Goal: Information Seeking & Learning: Find specific fact

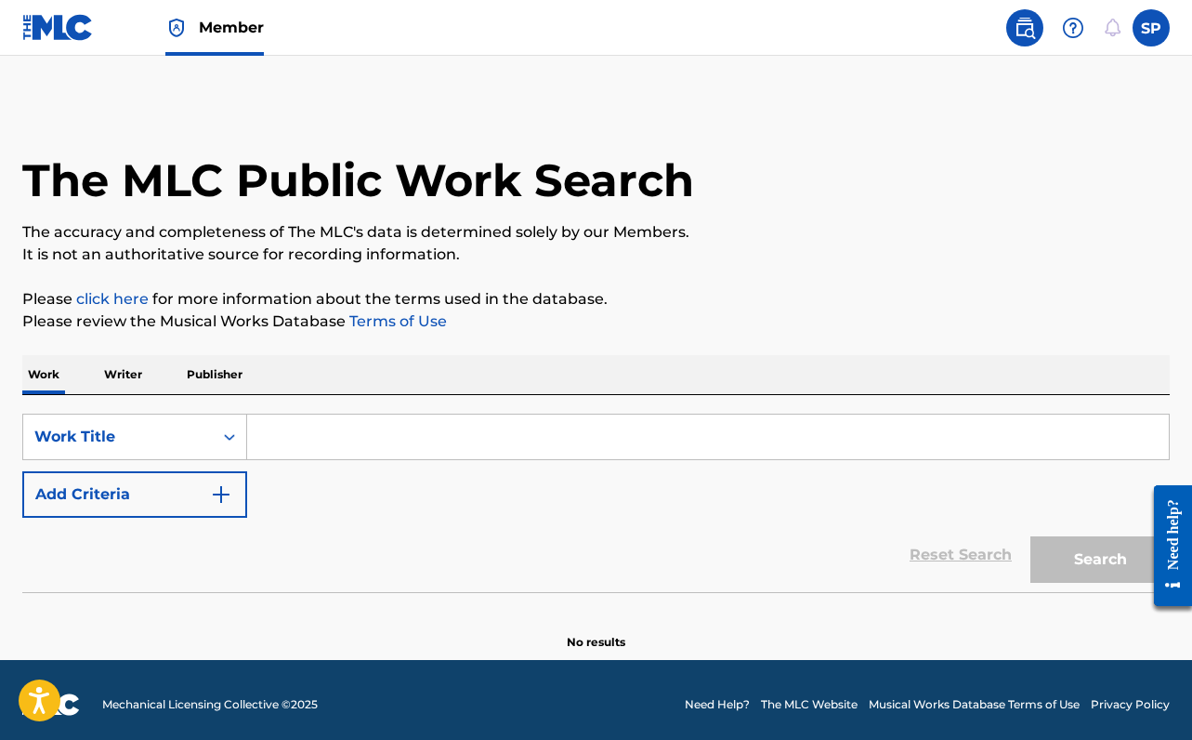
click at [123, 378] on p "Writer" at bounding box center [122, 374] width 49 height 39
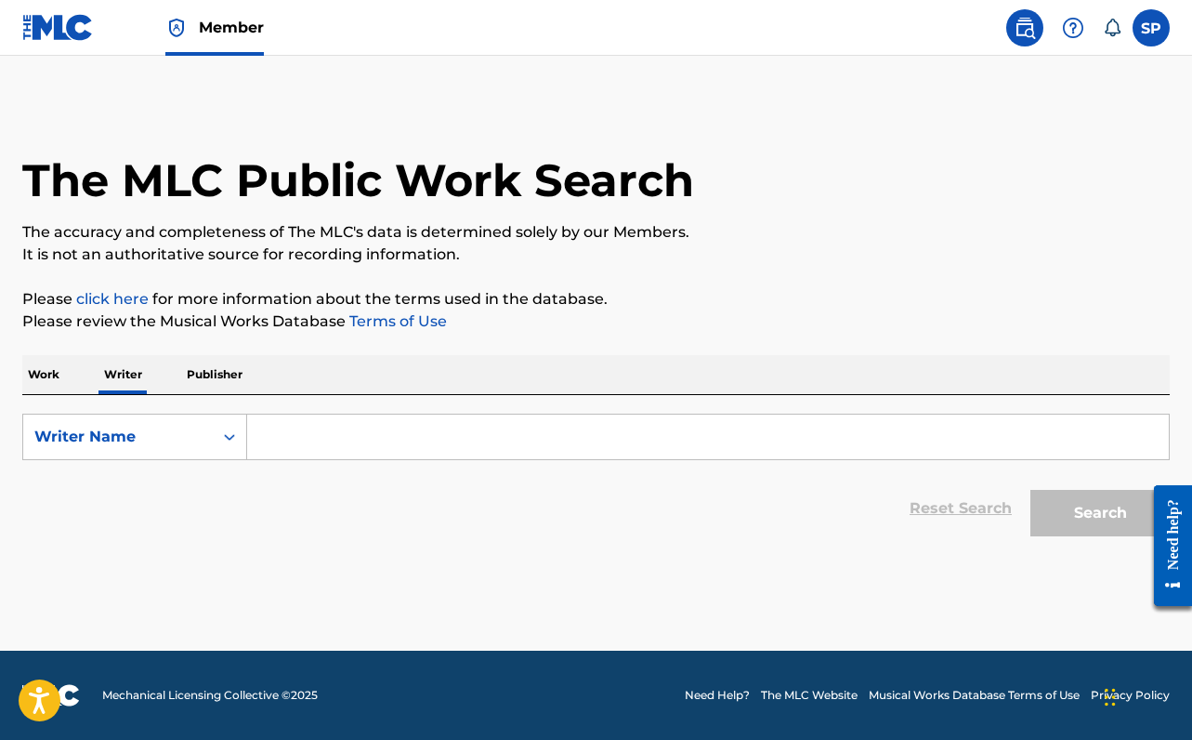
click at [326, 465] on form "SearchWithCriteria776b46f7-5d76-41f1-b826-db510ac3819b Writer Name Reset Search…" at bounding box center [595, 479] width 1147 height 132
click at [334, 438] on input "Search Form" at bounding box center [708, 436] width 922 height 45
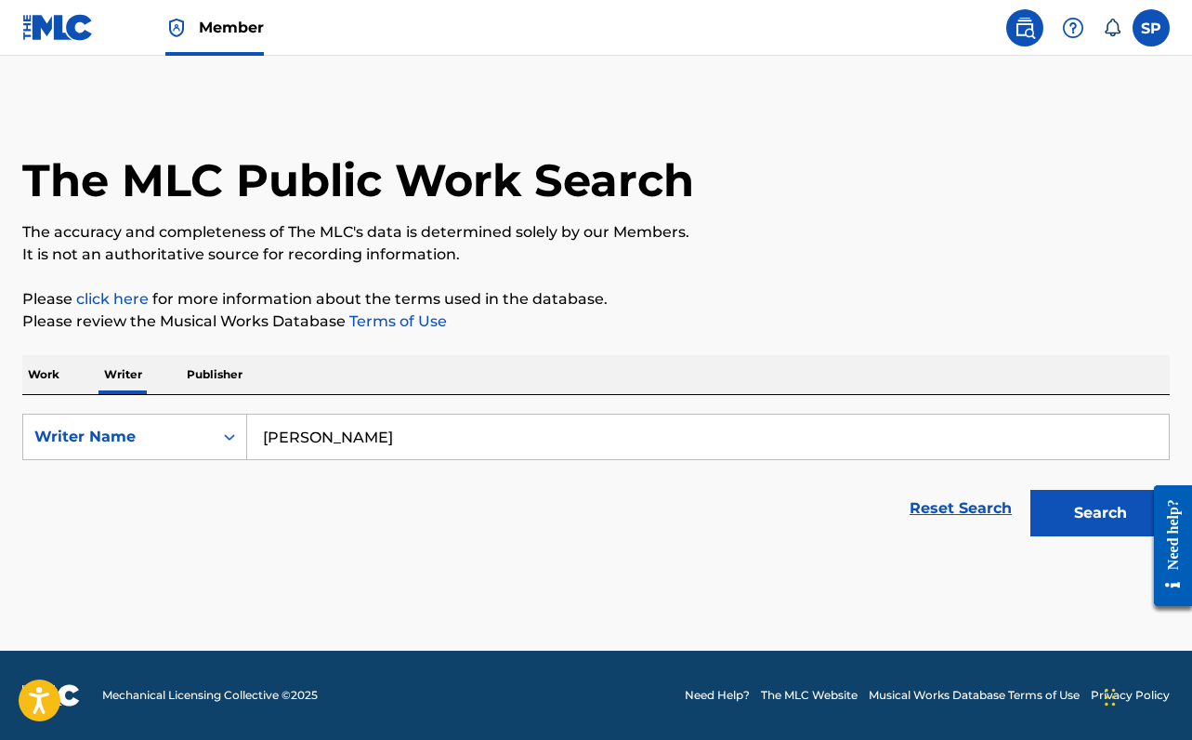
click at [1100, 513] on button "Search" at bounding box center [1099, 513] width 139 height 46
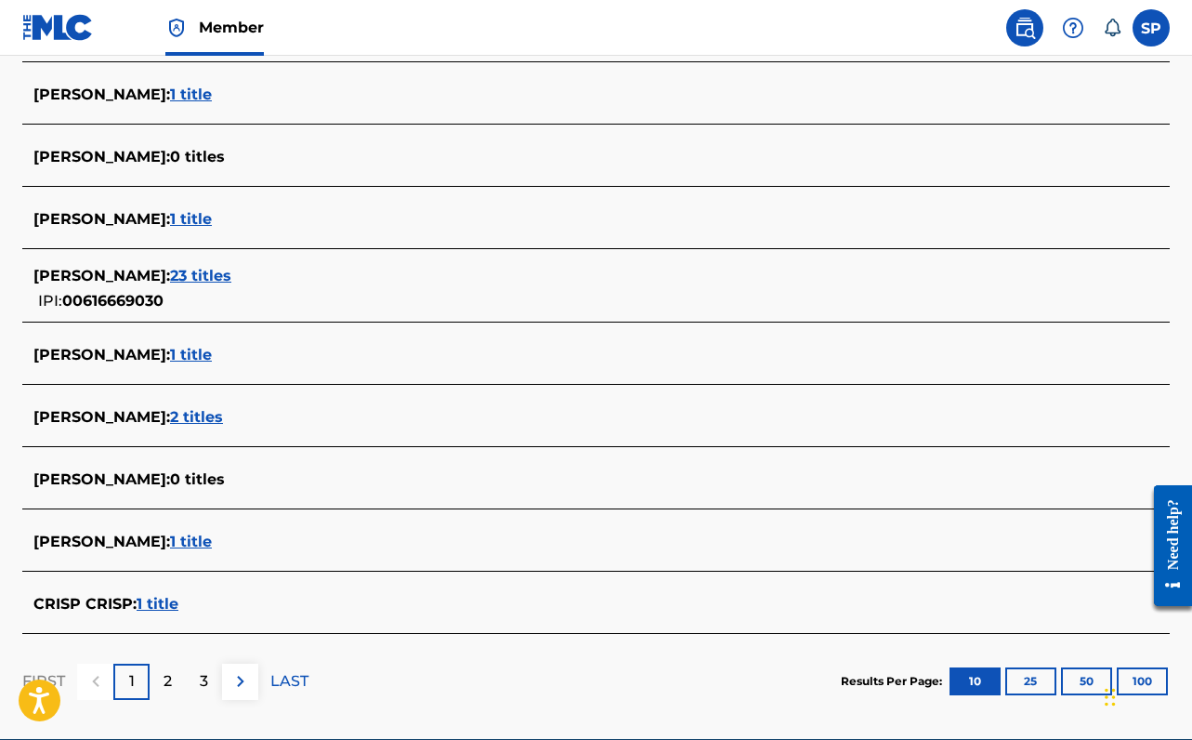
scroll to position [573, 0]
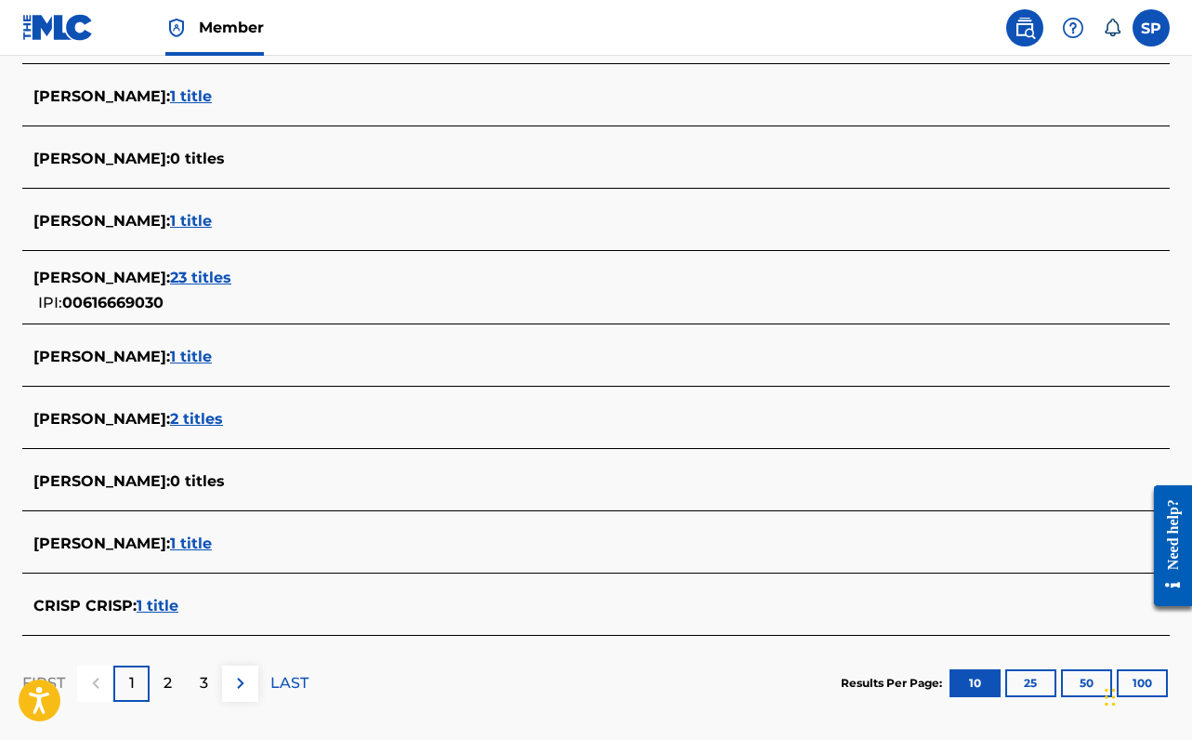
click at [160, 691] on div "2" at bounding box center [168, 683] width 36 height 36
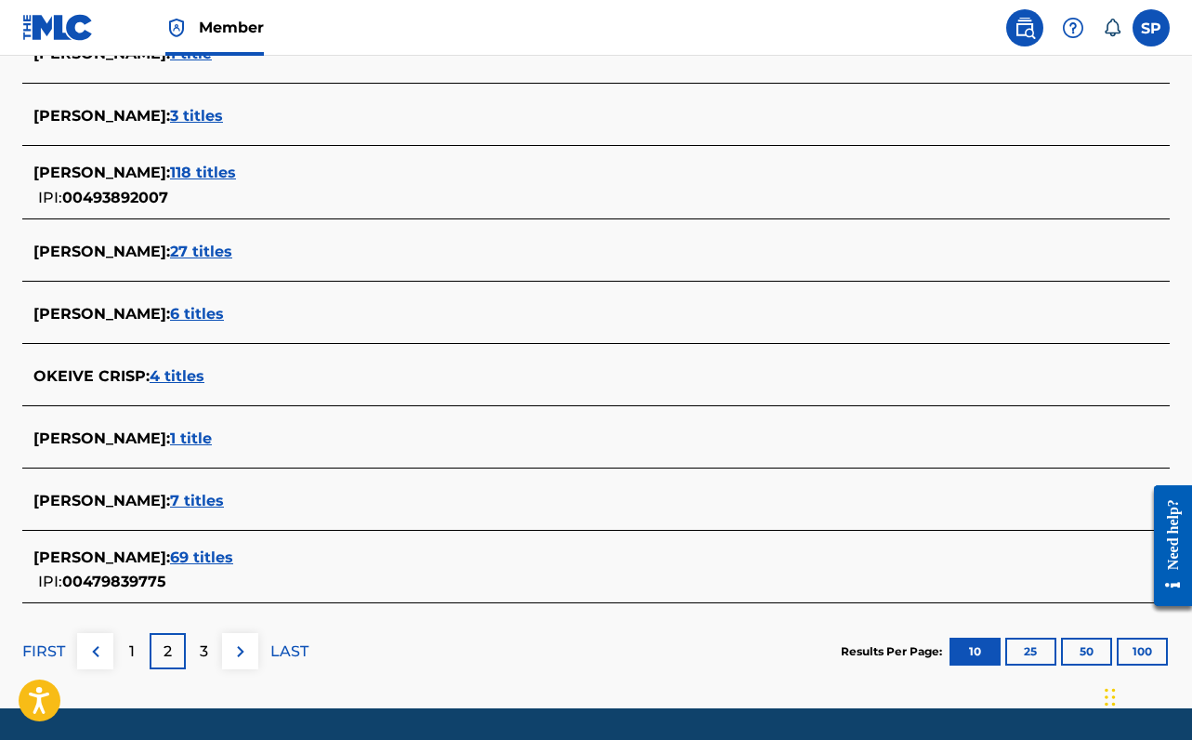
click at [195, 664] on div "3" at bounding box center [204, 651] width 36 height 36
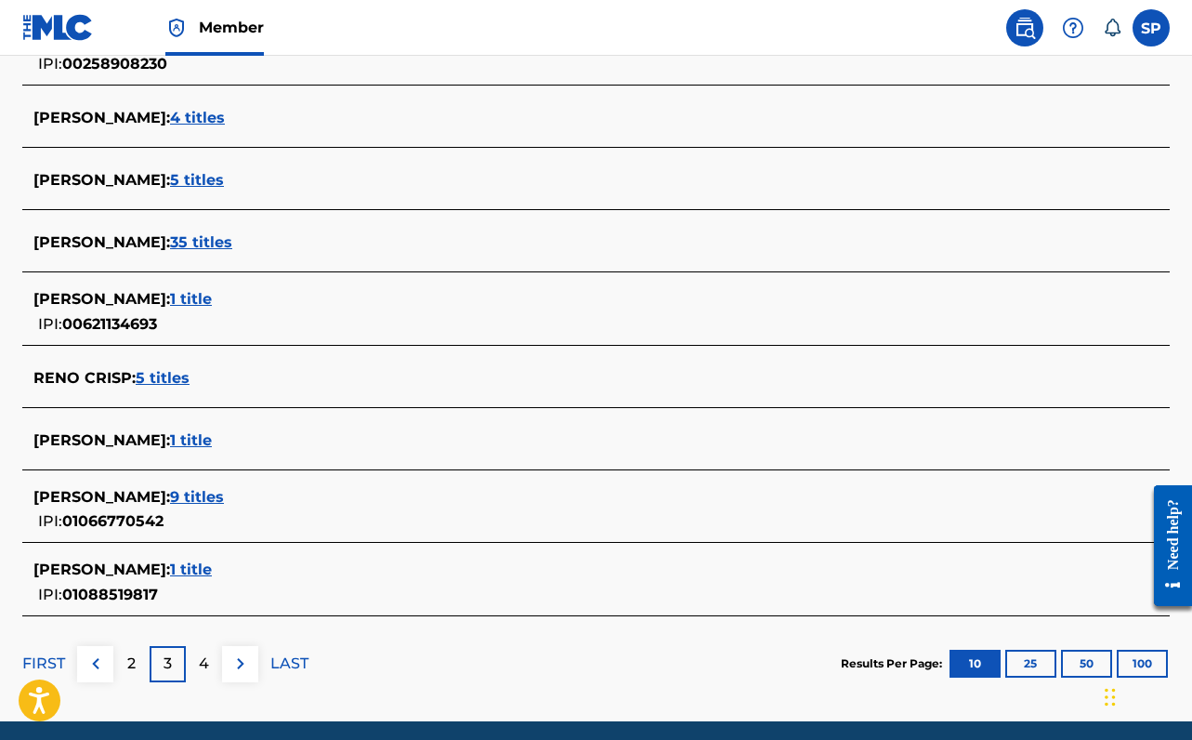
scroll to position [698, 0]
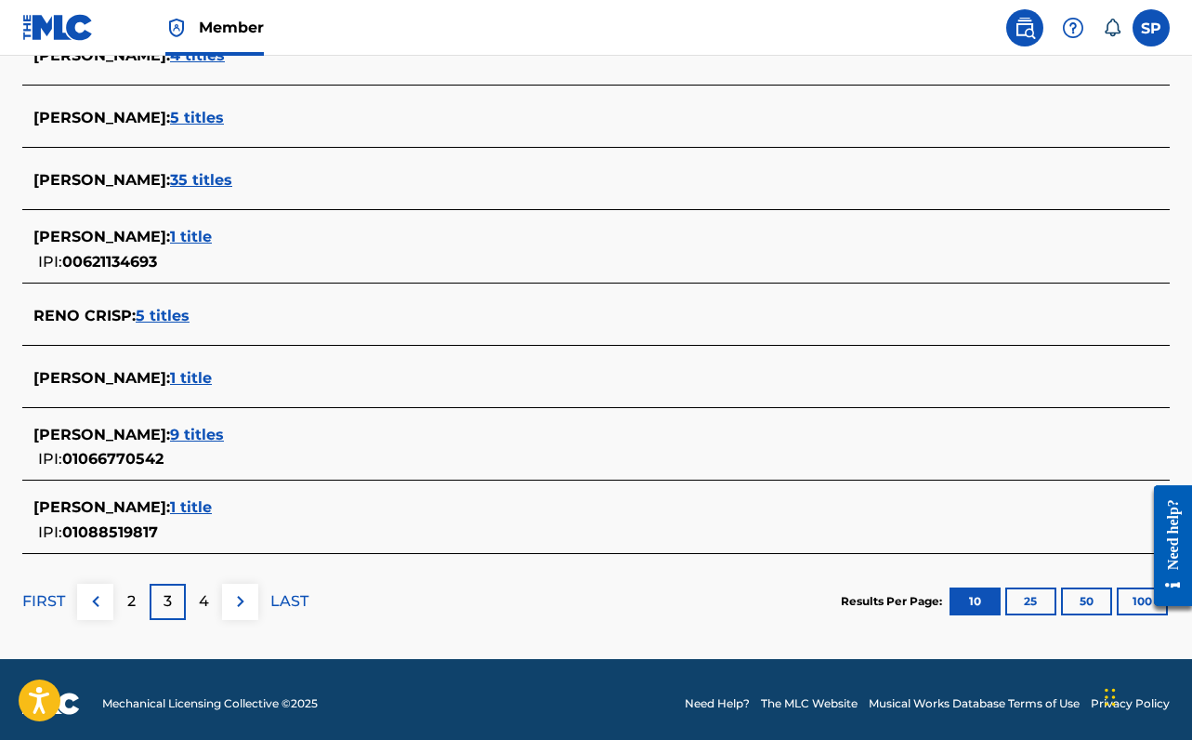
click at [203, 590] on p "4" at bounding box center [204, 601] width 10 height 22
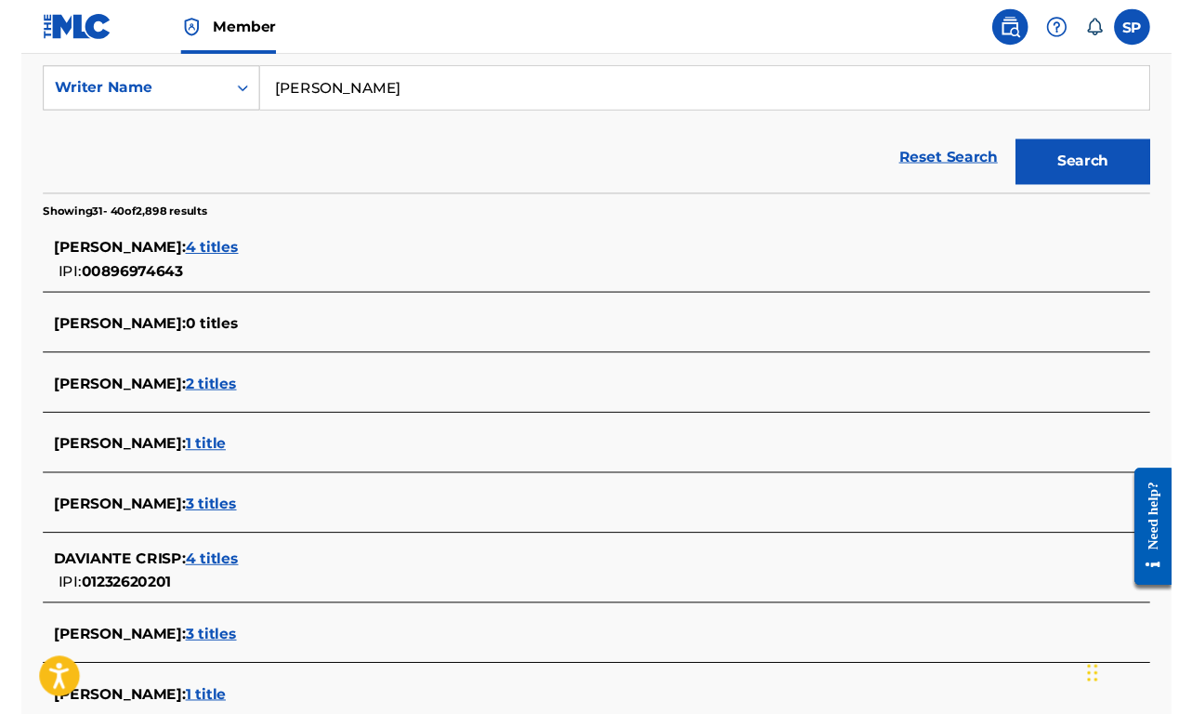
scroll to position [353, 0]
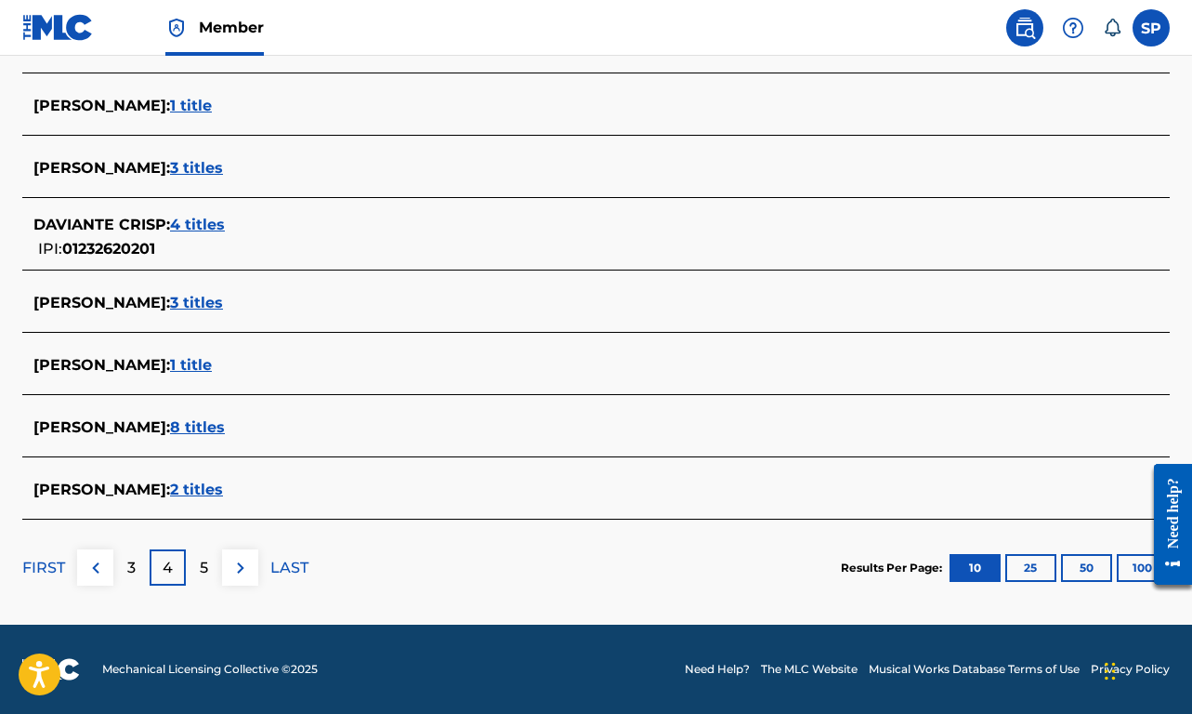
click at [88, 566] on img at bounding box center [96, 568] width 22 height 22
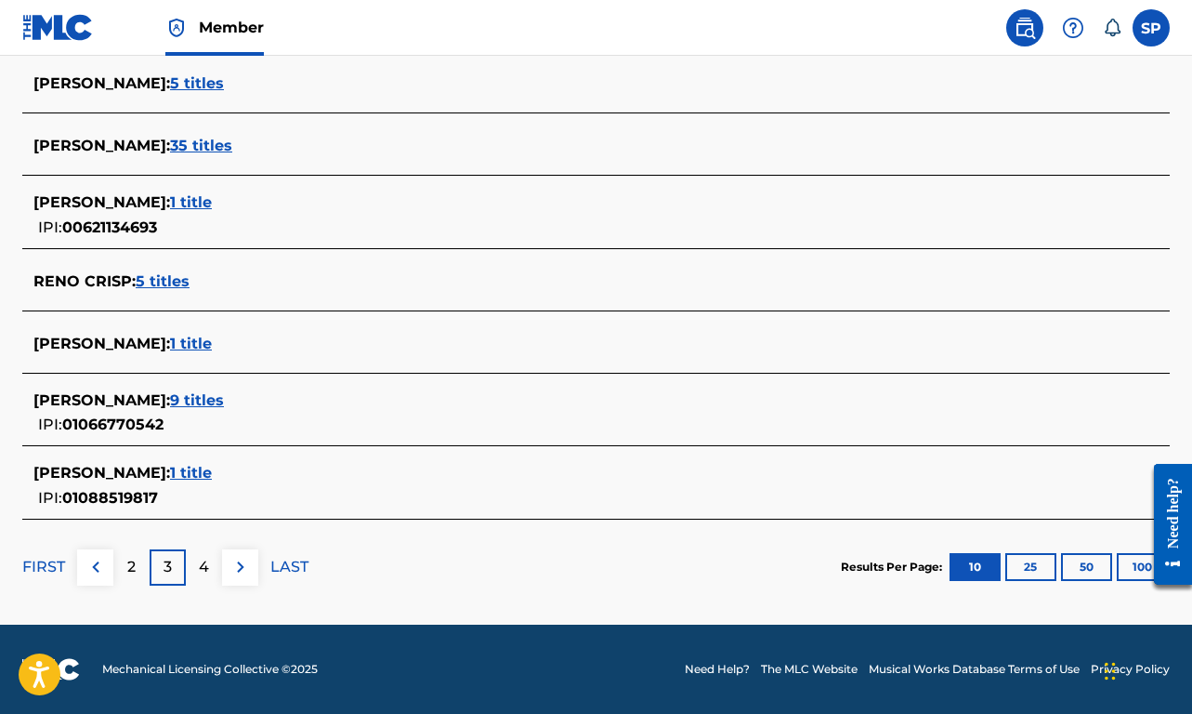
click at [95, 570] on img at bounding box center [96, 567] width 22 height 22
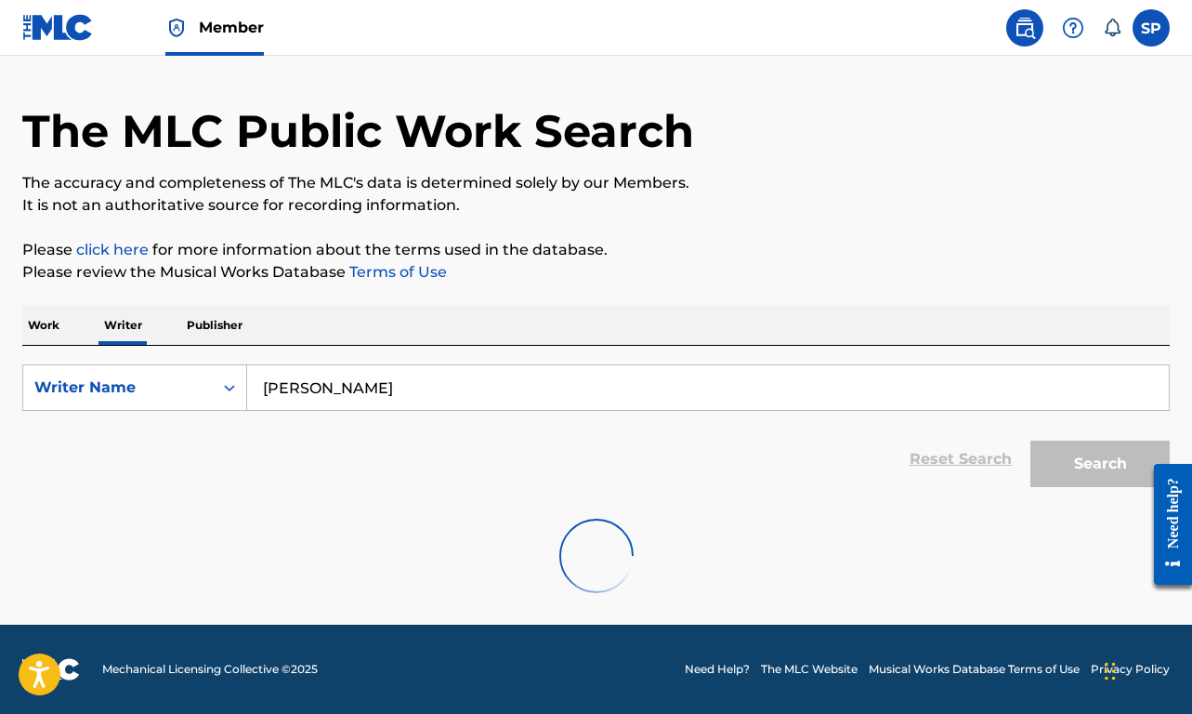
scroll to position [49, 0]
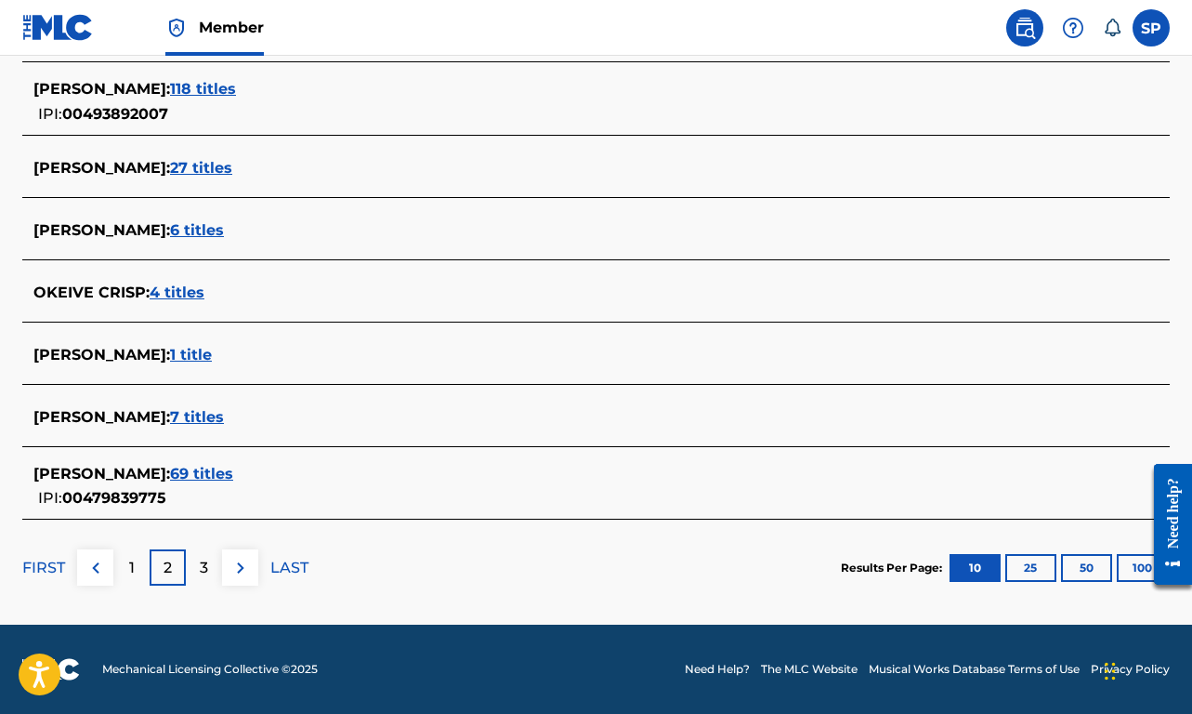
click at [129, 572] on p "1" at bounding box center [132, 568] width 6 height 22
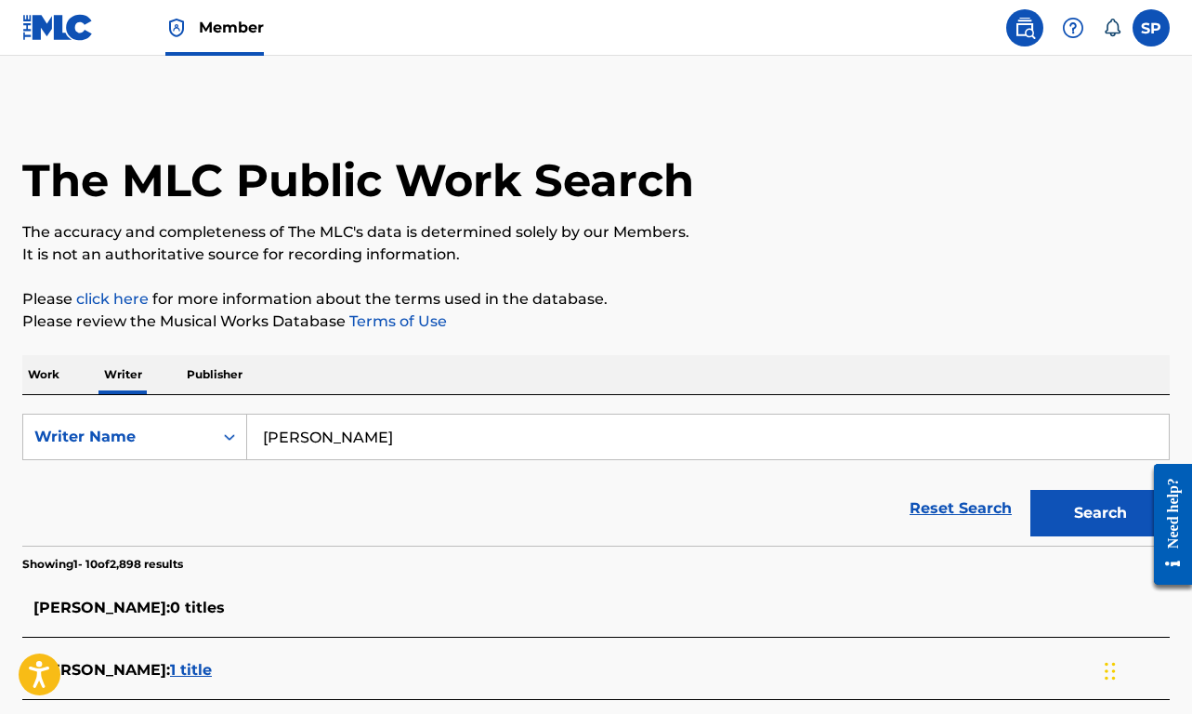
scroll to position [0, 0]
drag, startPoint x: 492, startPoint y: 436, endPoint x: 143, endPoint y: 421, distance: 348.7
click at [143, 421] on div "SearchWithCriteria776b46f7-5d76-41f1-b826-db510ac3819b Writer Name [PERSON_NAME]" at bounding box center [595, 436] width 1147 height 46
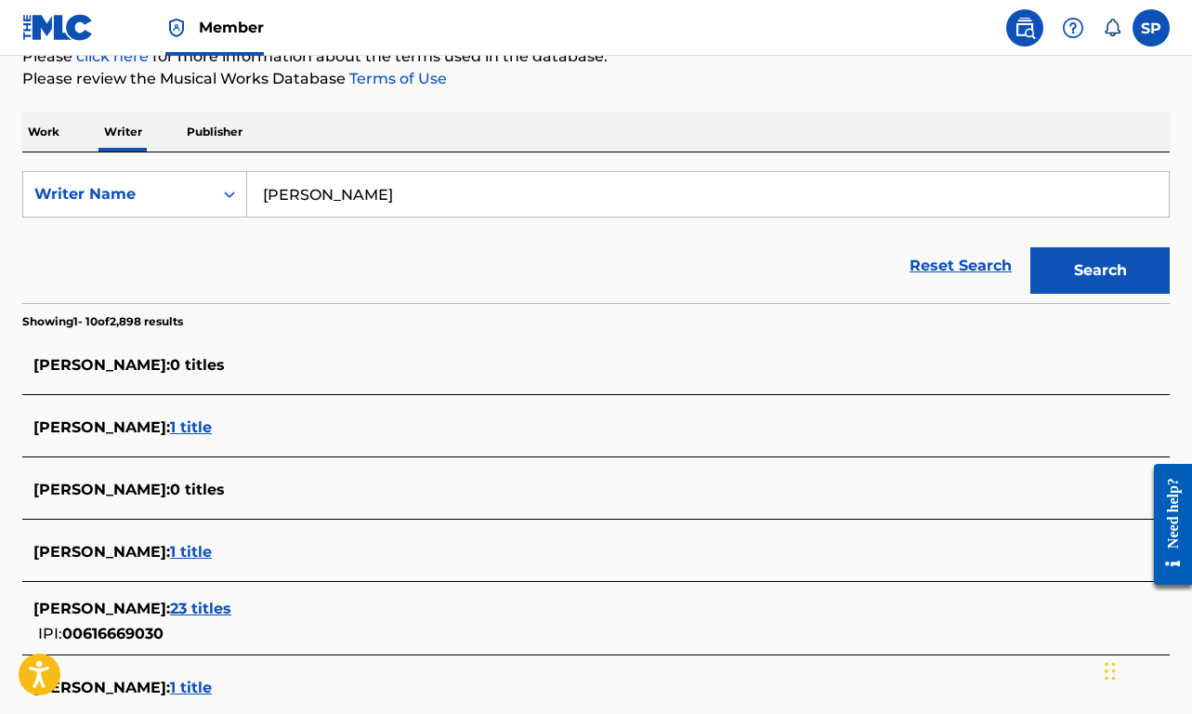
type input "[PERSON_NAME]"
click at [1124, 274] on button "Search" at bounding box center [1099, 270] width 139 height 46
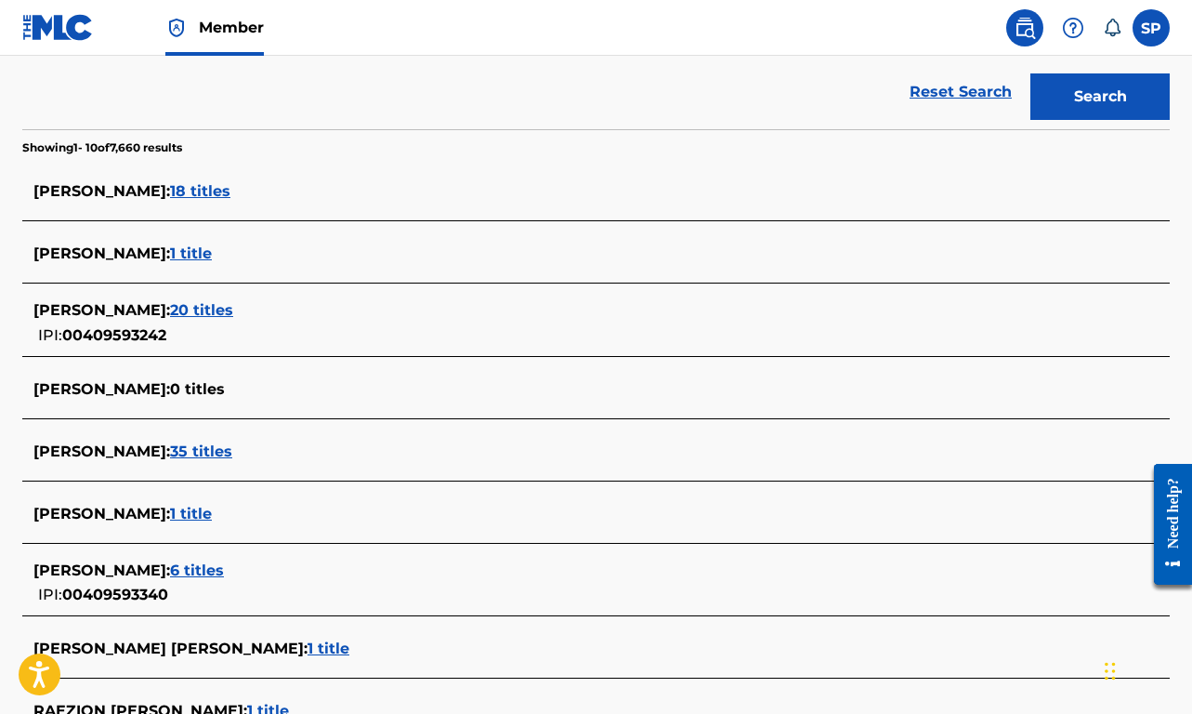
scroll to position [405, 0]
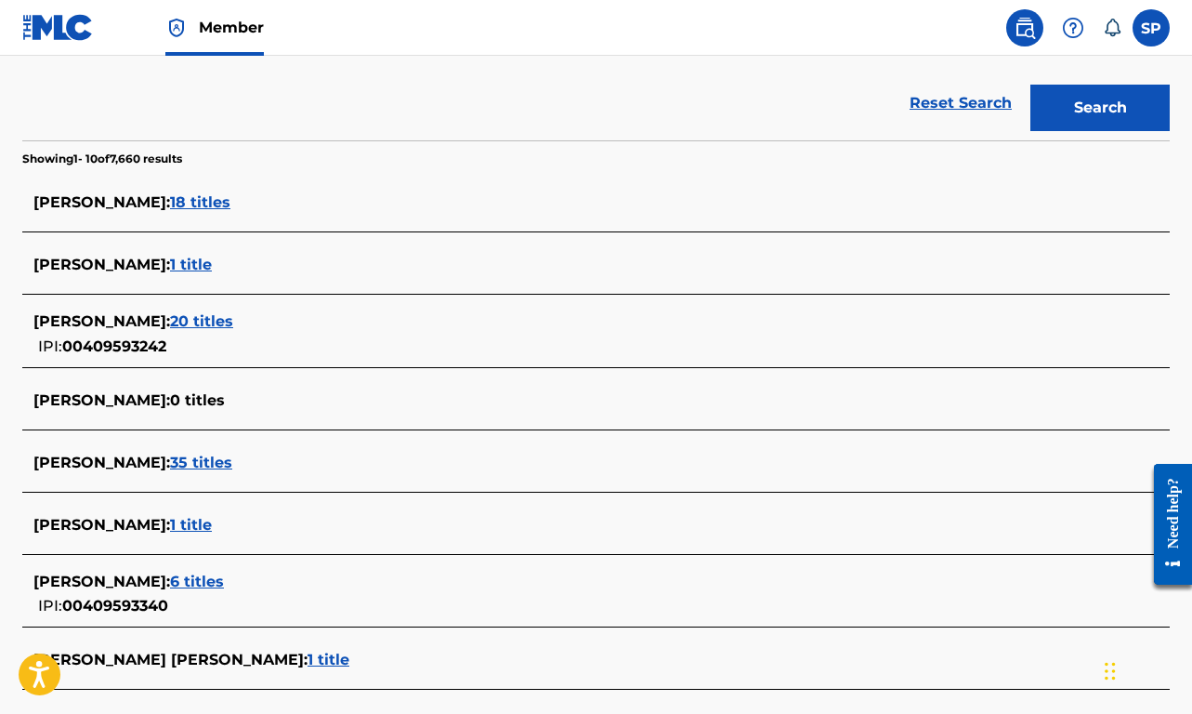
click at [188, 195] on span "18 titles" at bounding box center [200, 202] width 60 height 18
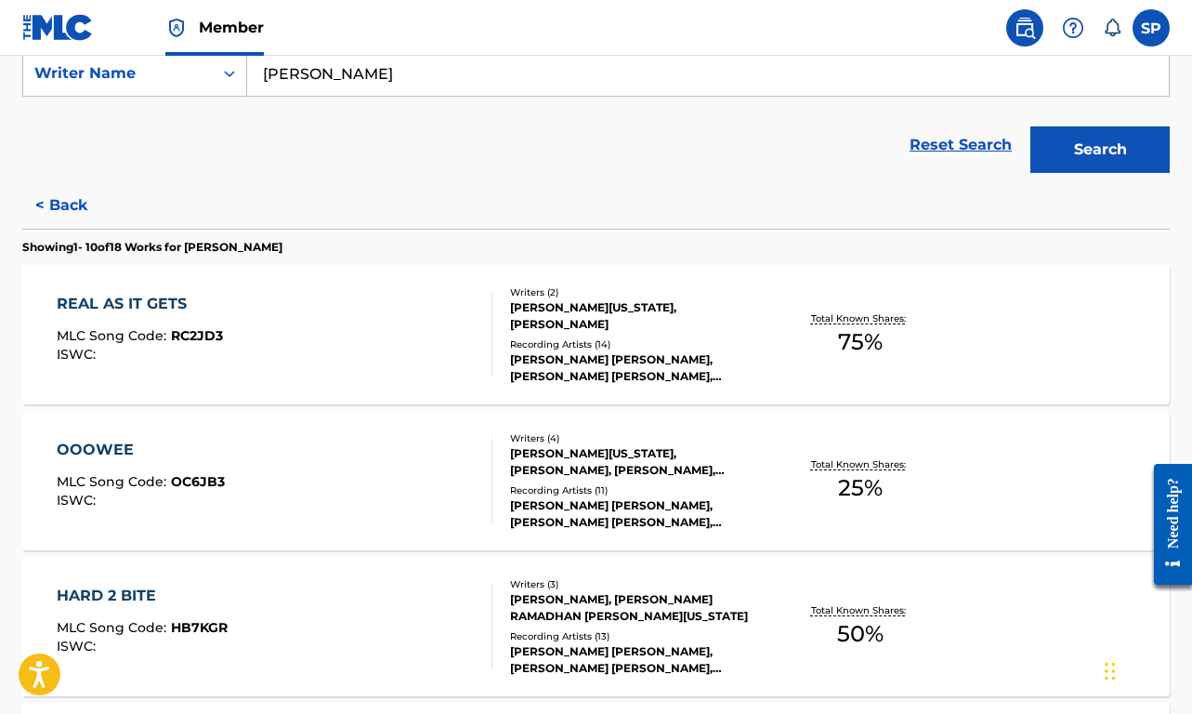
scroll to position [356, 0]
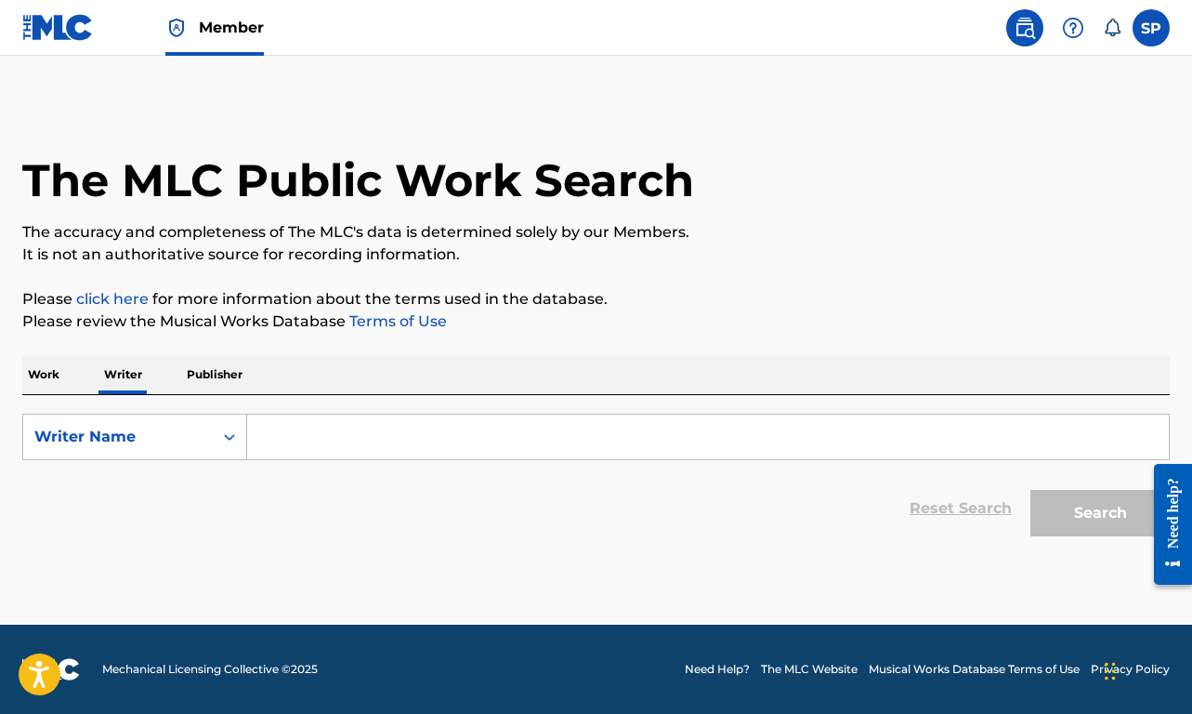
click at [305, 419] on input "Search Form" at bounding box center [708, 436] width 922 height 45
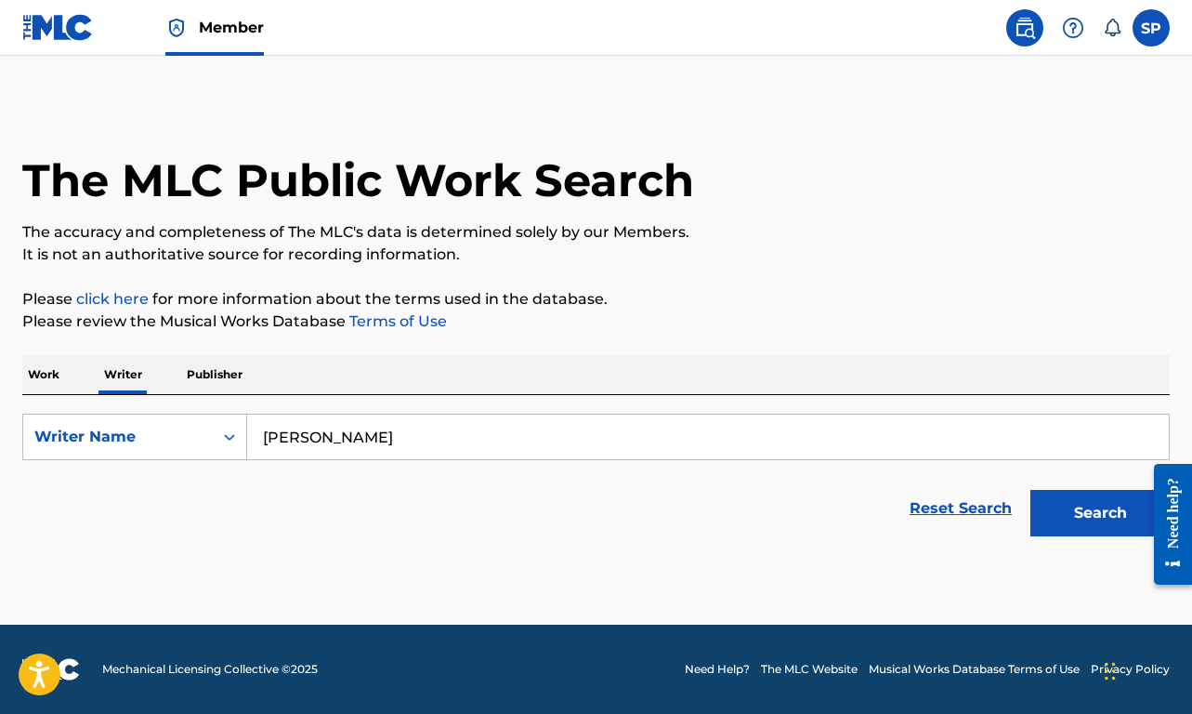
type input "marcus oneil boyd"
click at [1100, 513] on button "Search" at bounding box center [1099, 513] width 139 height 46
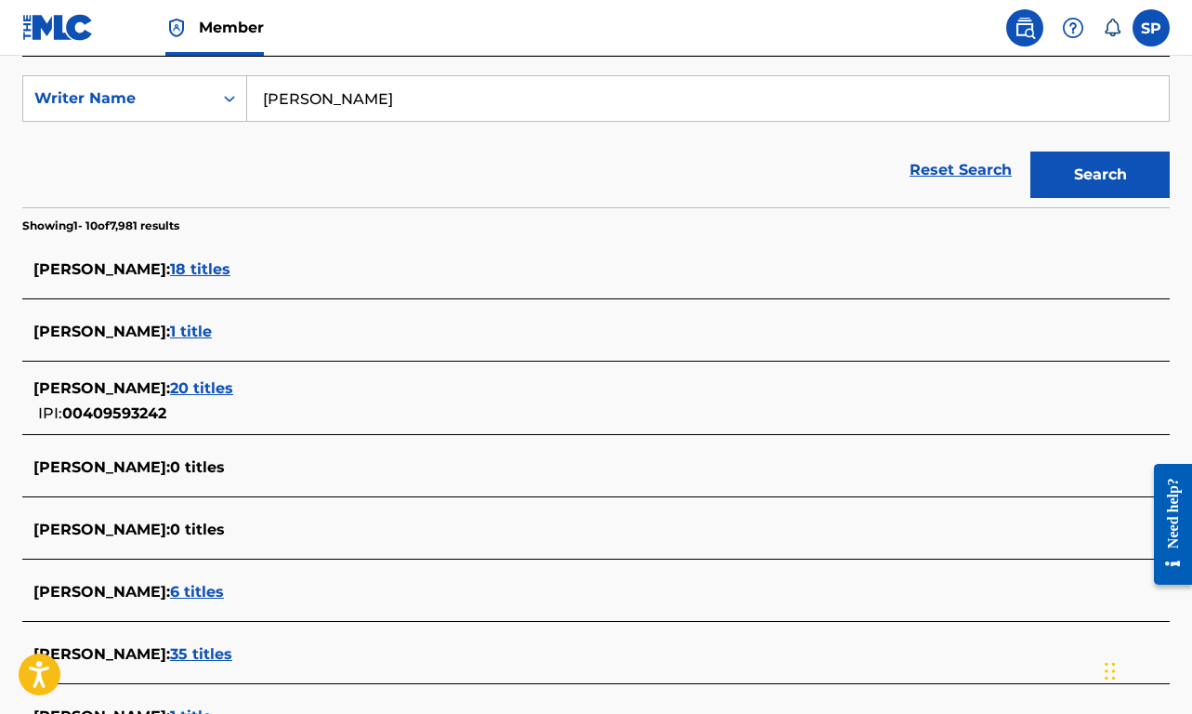
scroll to position [338, 0]
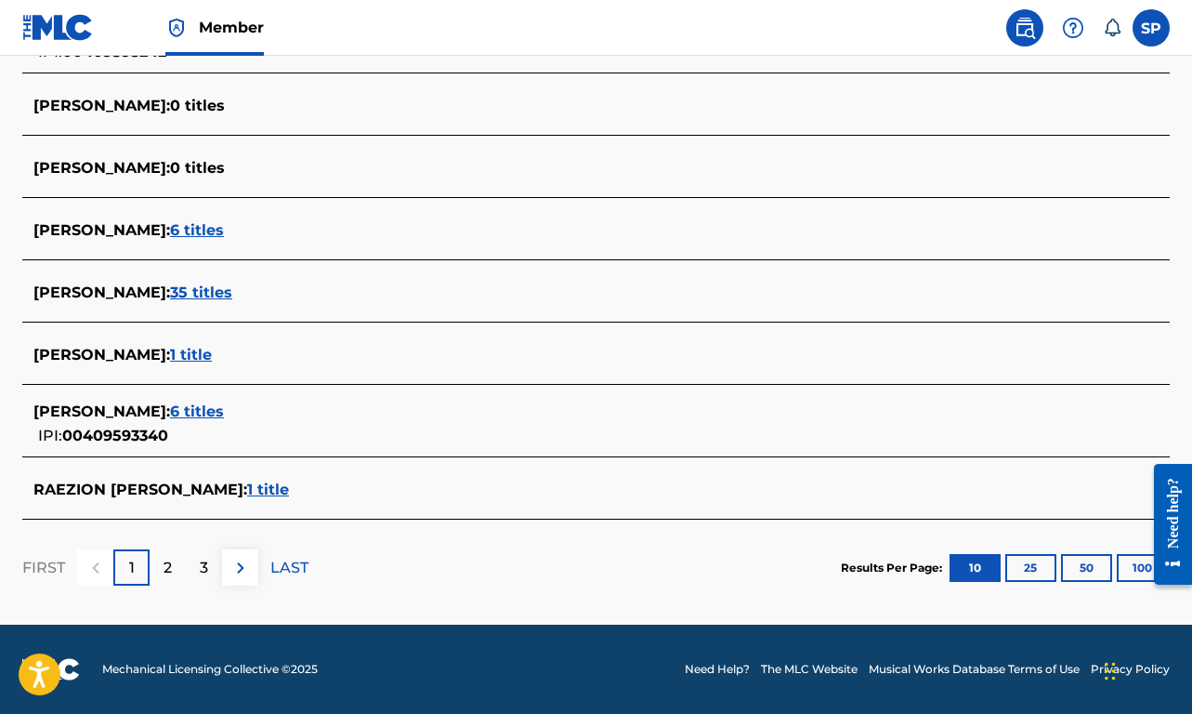
click at [169, 581] on div "2" at bounding box center [168, 567] width 36 height 36
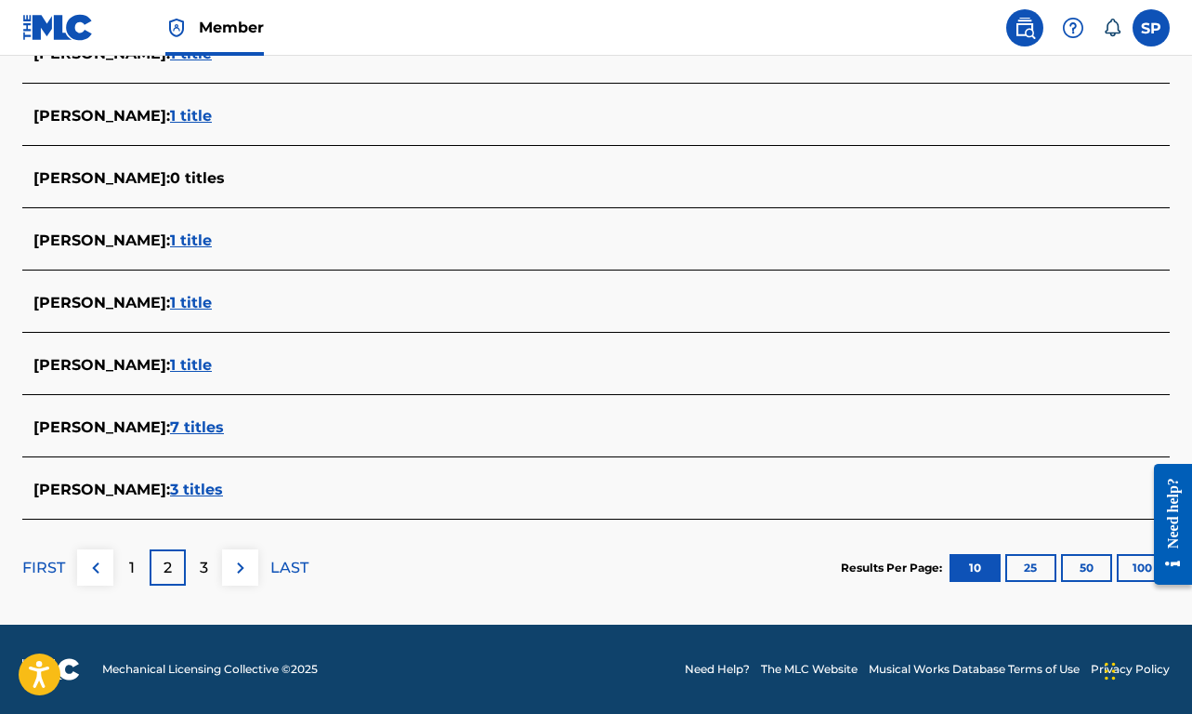
click at [138, 576] on div "1" at bounding box center [131, 567] width 36 height 36
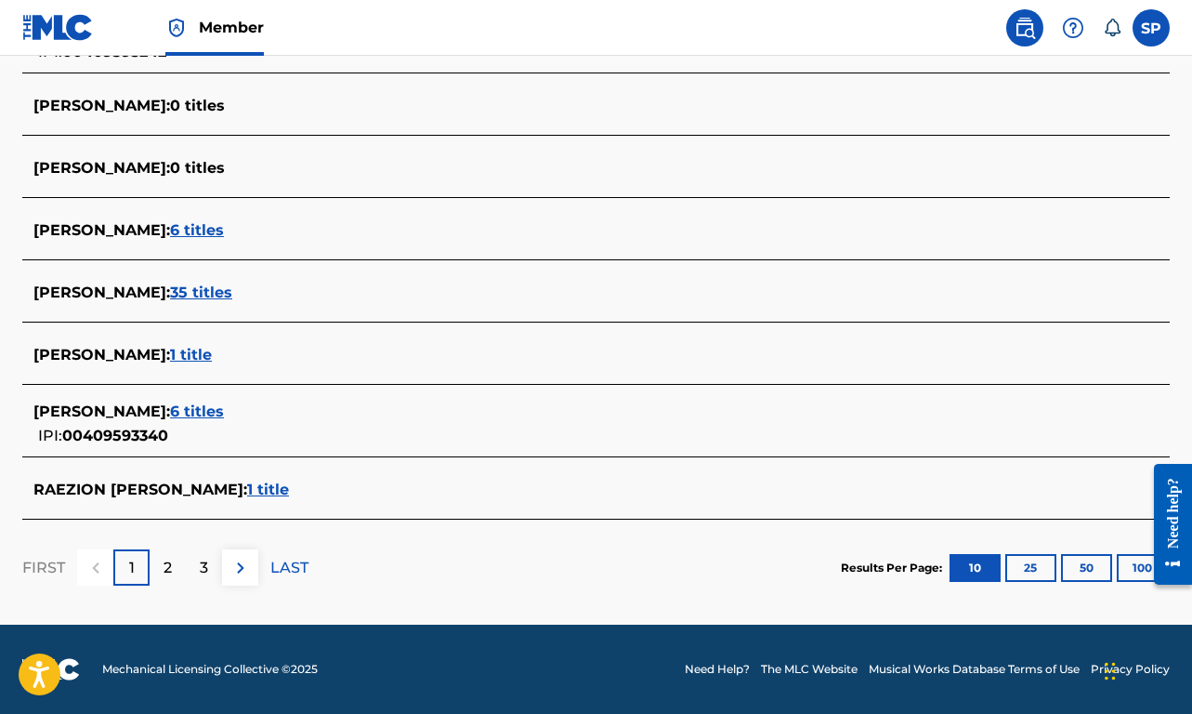
scroll to position [700, 0]
click at [186, 413] on span "6 titles" at bounding box center [197, 411] width 54 height 18
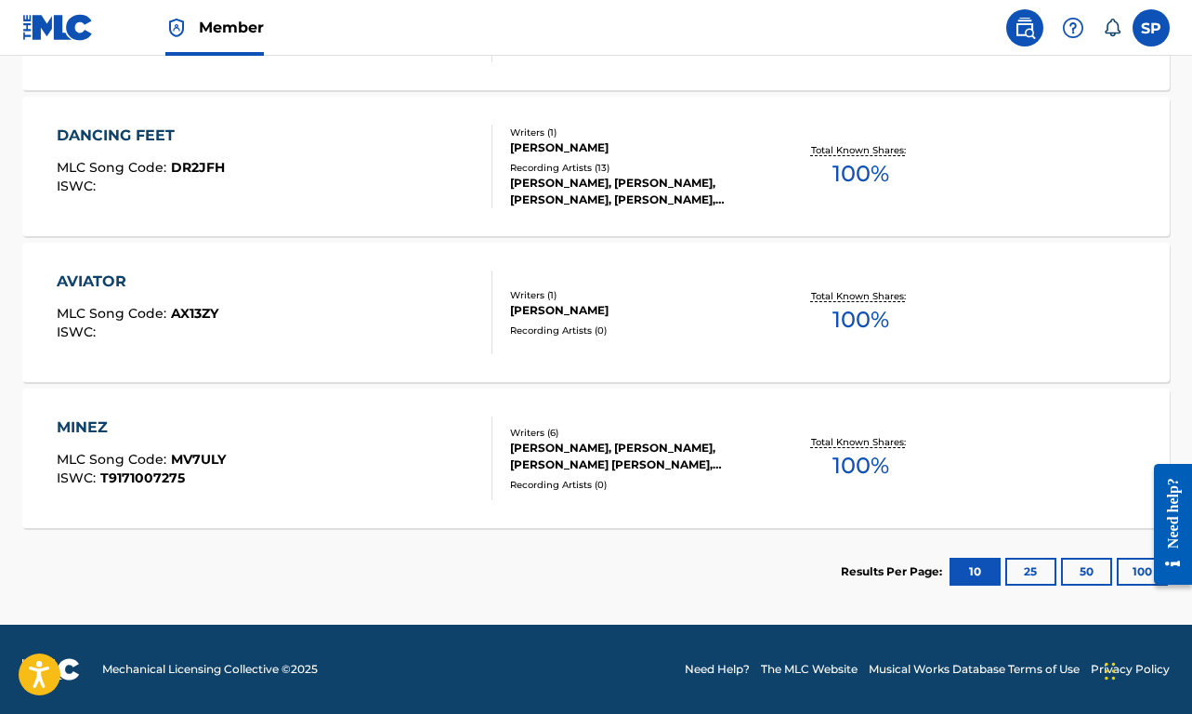
scroll to position [969, 0]
